Goal: Task Accomplishment & Management: Complete application form

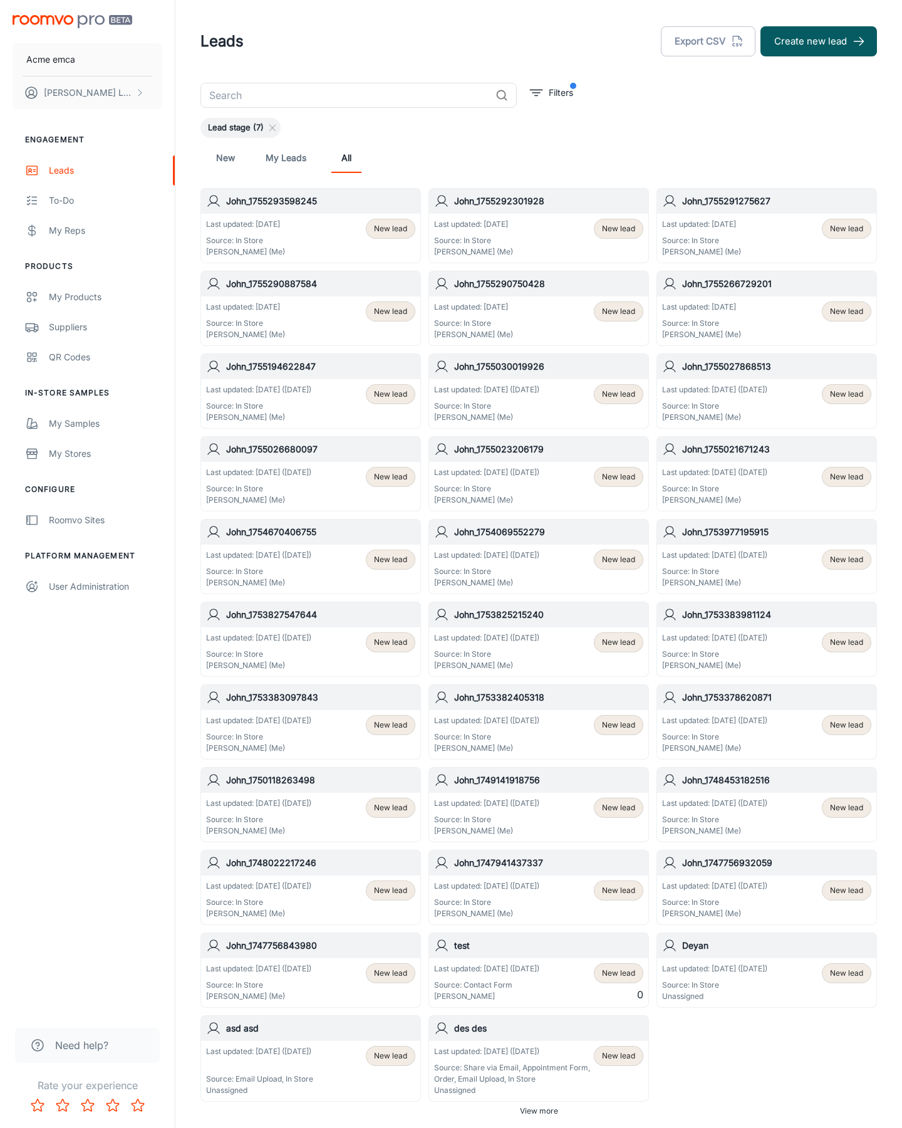
click at [819, 41] on button "Create new lead" at bounding box center [819, 41] width 117 height 30
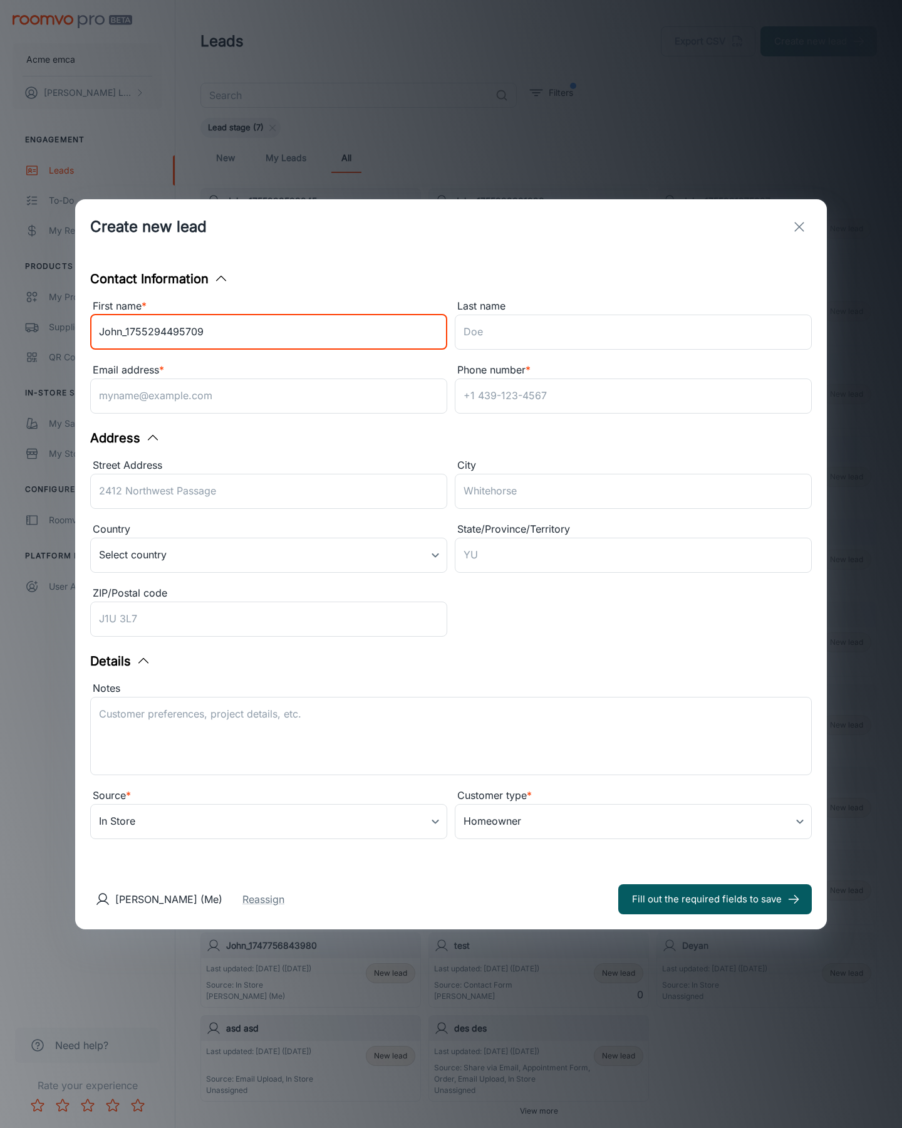
type input "John_1755294495709"
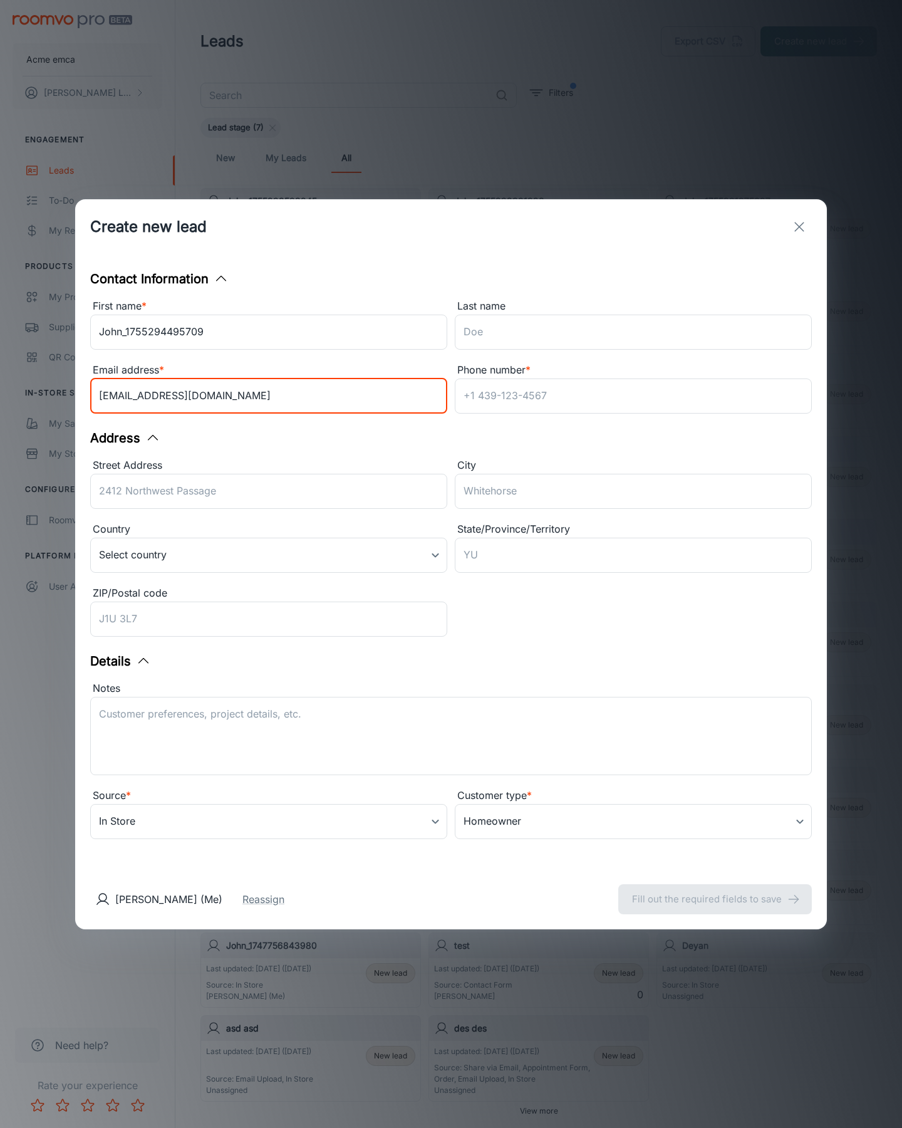
type input "[EMAIL_ADDRESS][DOMAIN_NAME]"
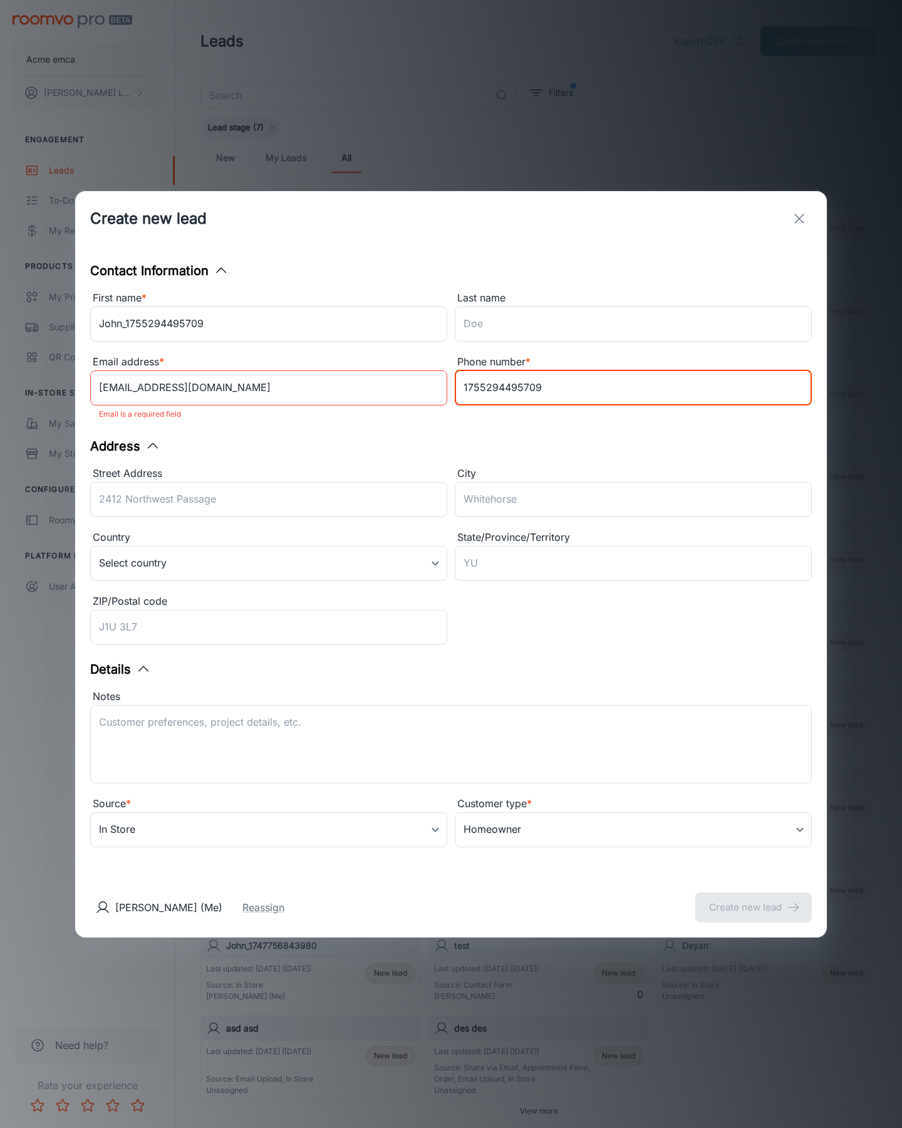
type input "1755294495709"
click at [754, 898] on button "Create new lead" at bounding box center [753, 907] width 117 height 30
